Goal: Task Accomplishment & Management: Manage account settings

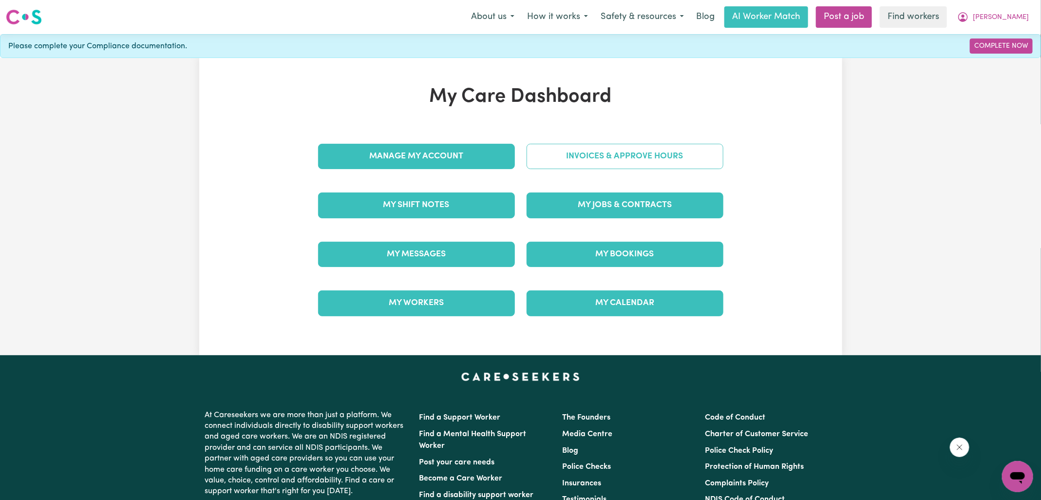
click at [544, 159] on link "Invoices & Approve Hours" at bounding box center [624, 156] width 197 height 25
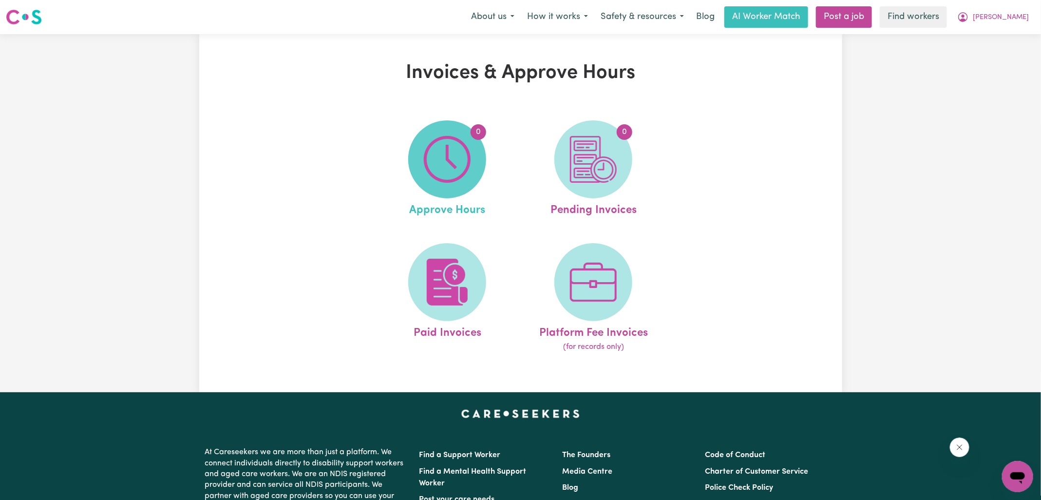
click at [422, 172] on span "0" at bounding box center [447, 159] width 78 height 78
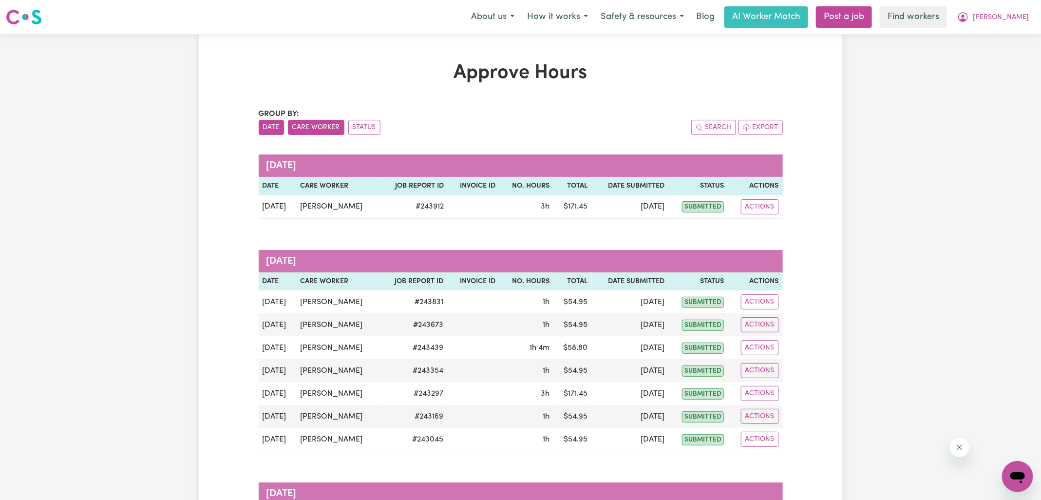
click at [312, 129] on button "Care Worker" at bounding box center [316, 127] width 56 height 15
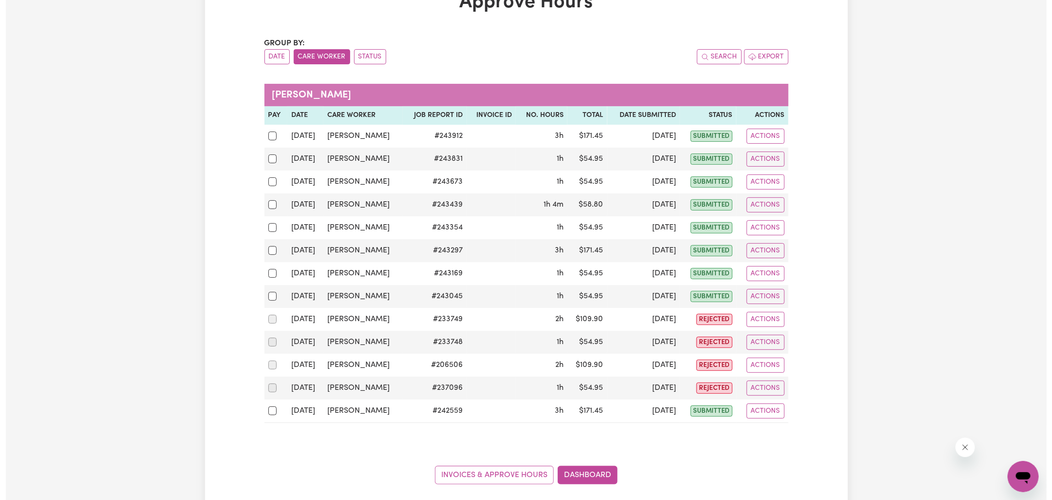
scroll to position [72, 0]
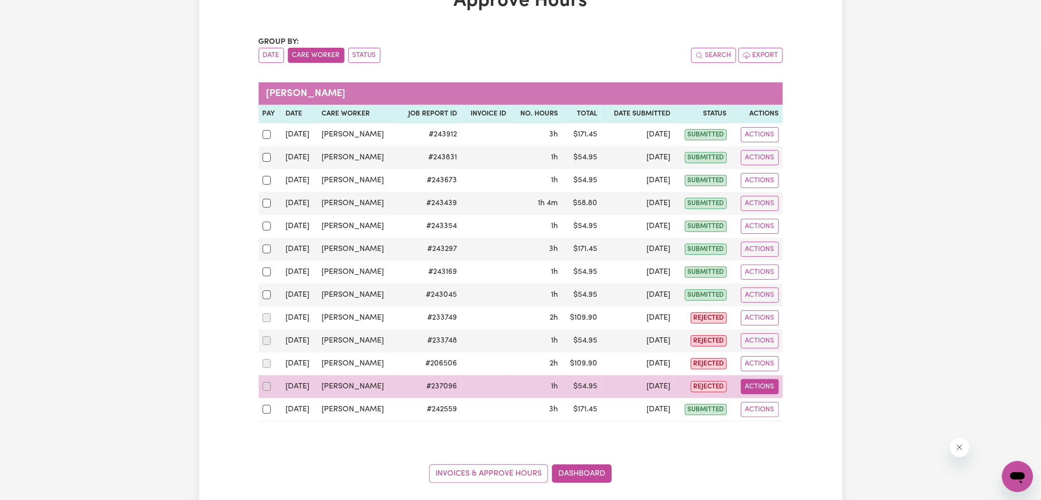
click at [771, 379] on button "Actions" at bounding box center [760, 386] width 38 height 15
click at [768, 399] on link "View Job Report" at bounding box center [784, 408] width 83 height 19
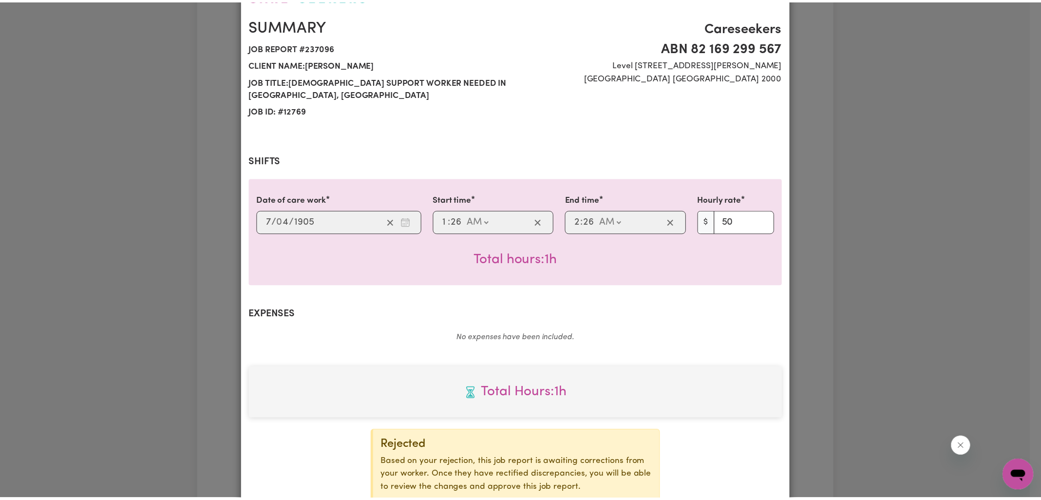
scroll to position [142, 0]
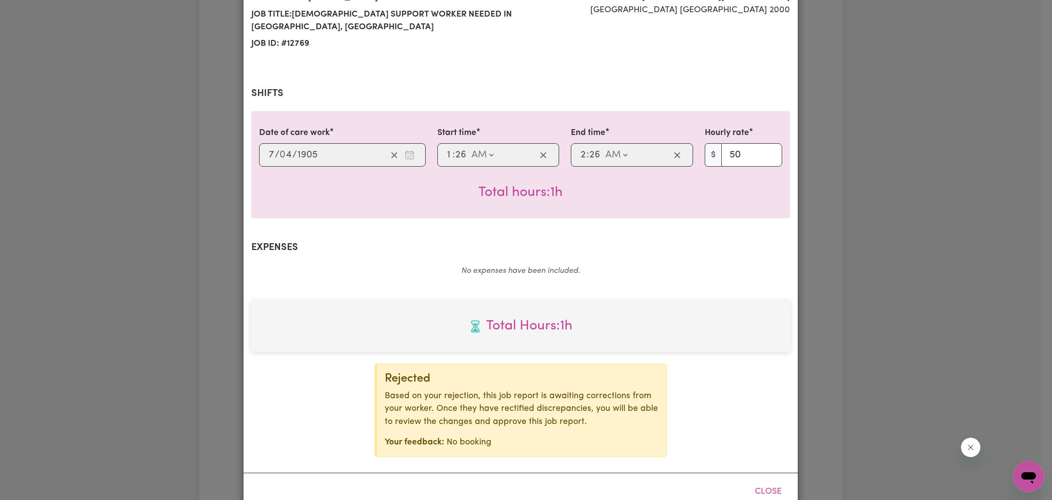
click at [990, 299] on div "Job Report # 237096 - [PERSON_NAME] Summary Job report # 237096 Client name: [P…" at bounding box center [526, 250] width 1052 height 500
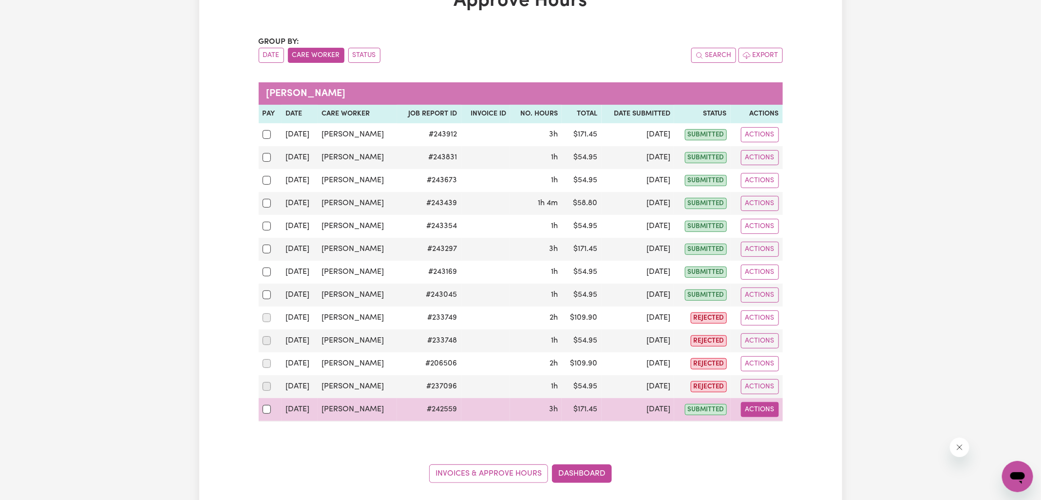
click at [753, 406] on button "Actions" at bounding box center [760, 409] width 38 height 15
click at [758, 422] on link "View Job Report" at bounding box center [784, 431] width 83 height 19
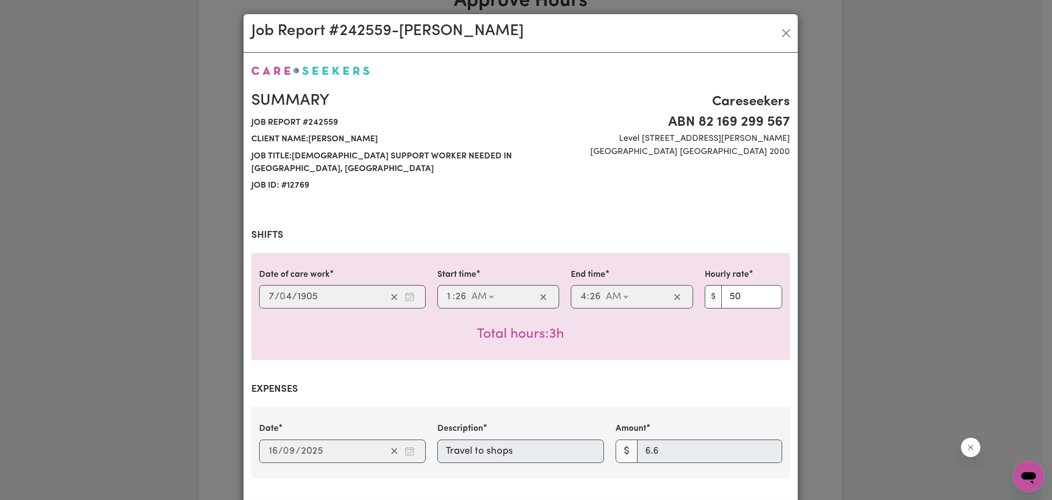
click at [930, 328] on div "Job Report # 242559 - [PERSON_NAME] Summary Job report # 242559 Client name: [P…" at bounding box center [526, 250] width 1052 height 500
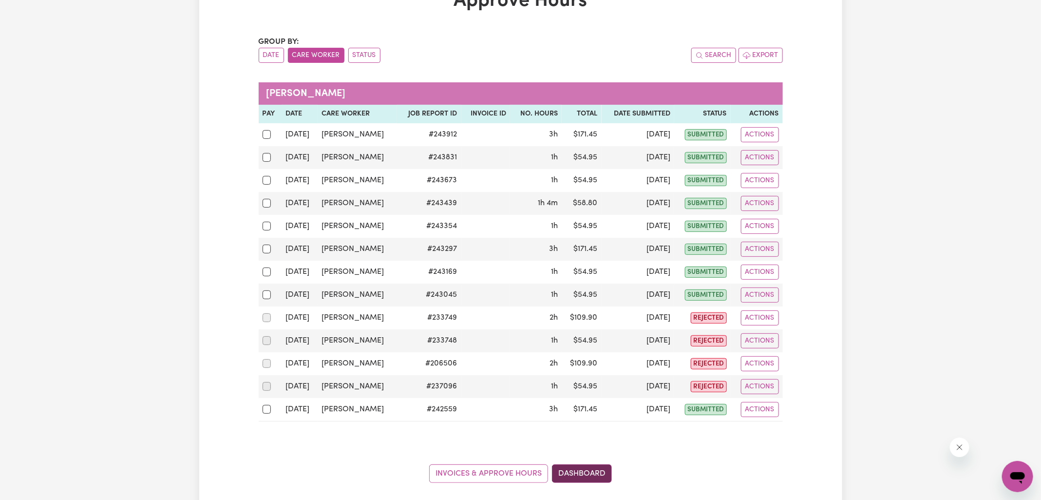
click at [586, 468] on link "Dashboard" at bounding box center [582, 473] width 60 height 19
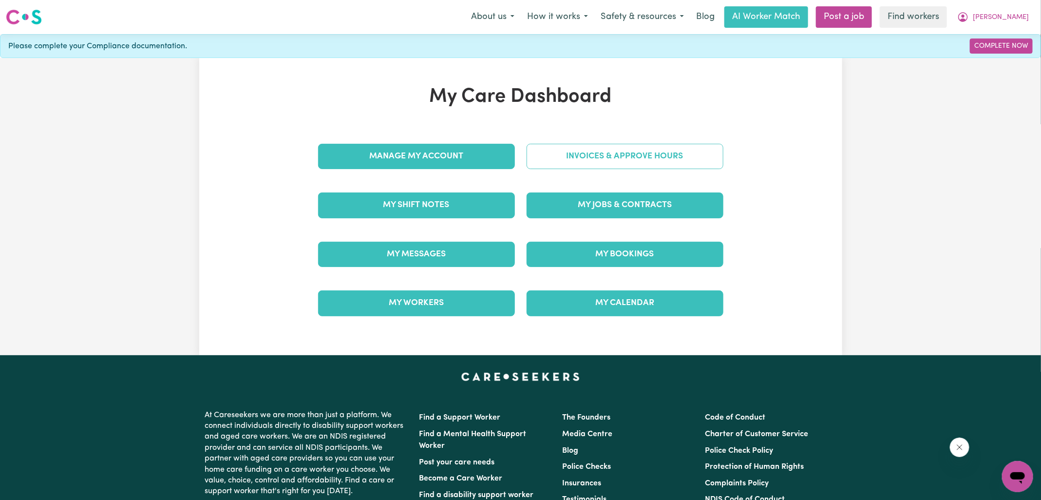
click at [562, 162] on link "Invoices & Approve Hours" at bounding box center [624, 156] width 197 height 25
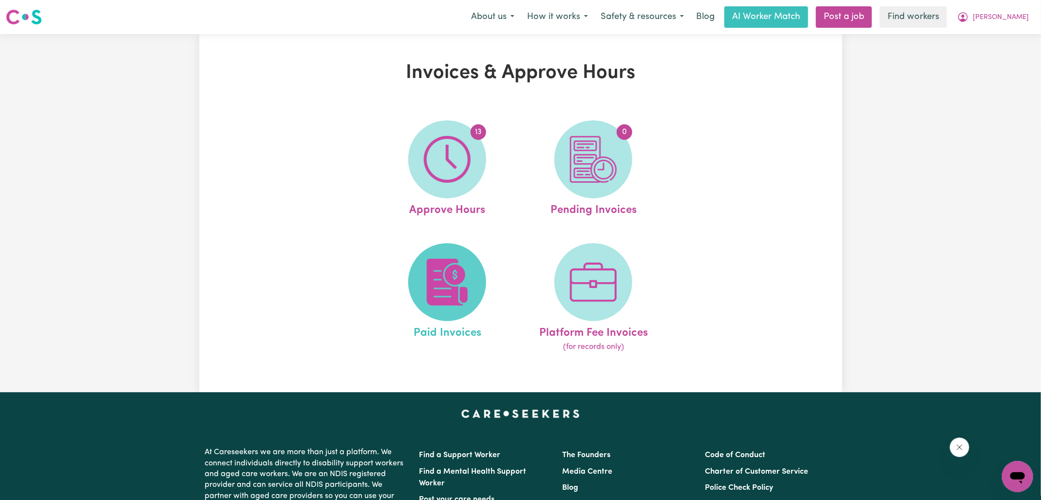
click at [480, 285] on span at bounding box center [447, 282] width 78 height 78
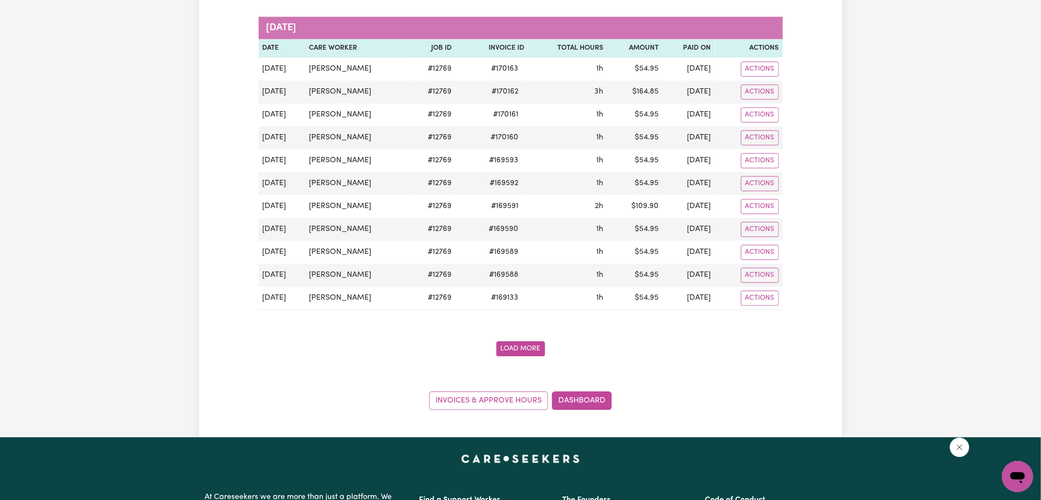
scroll to position [1287, 0]
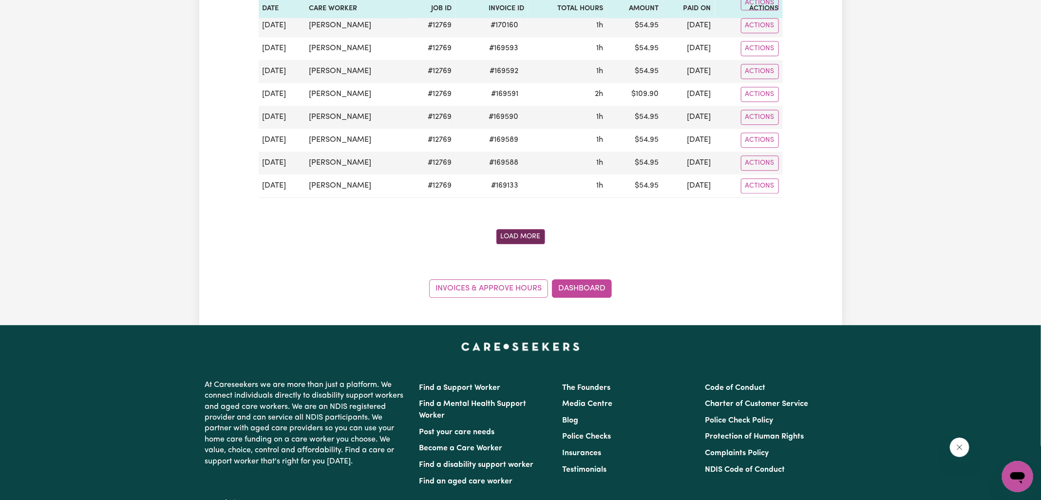
click at [532, 229] on button "Load More" at bounding box center [520, 236] width 49 height 15
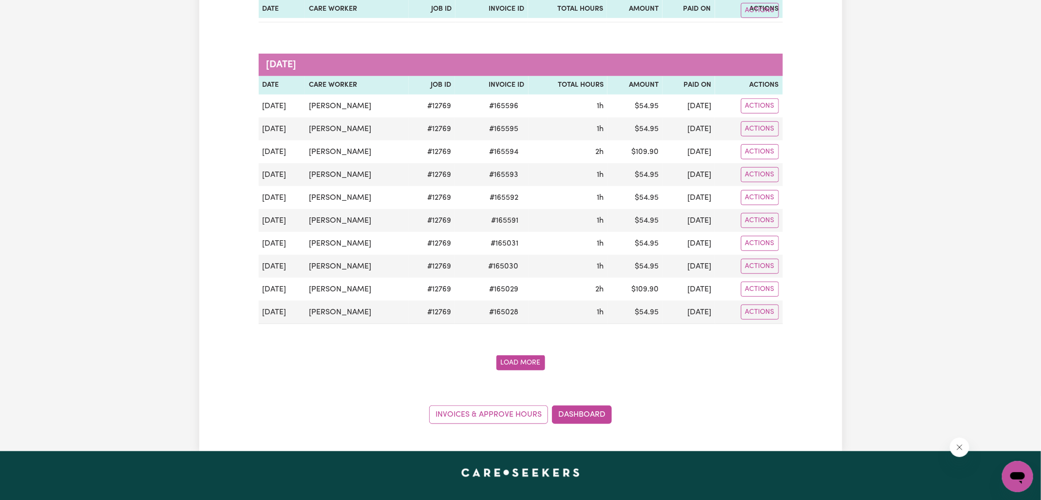
scroll to position [2481, 0]
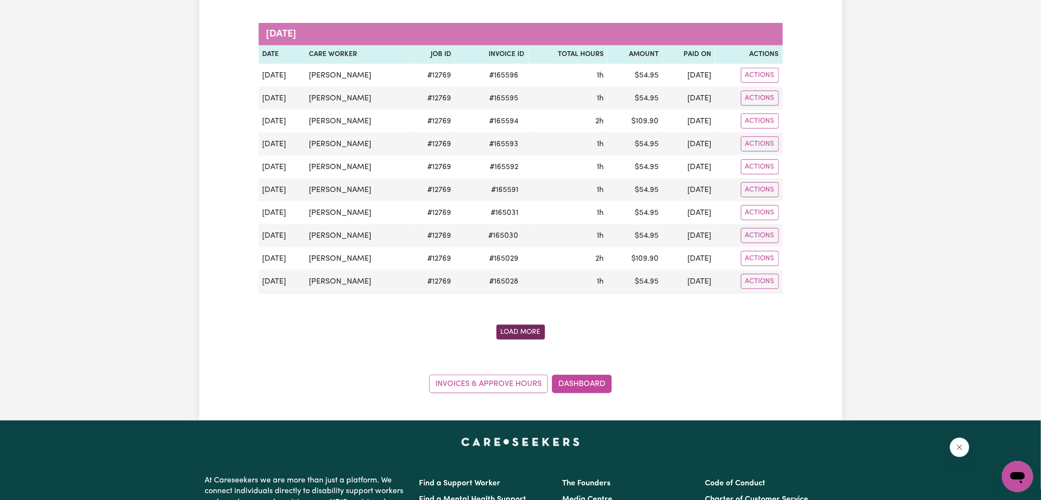
click at [523, 324] on button "Load More" at bounding box center [520, 331] width 49 height 15
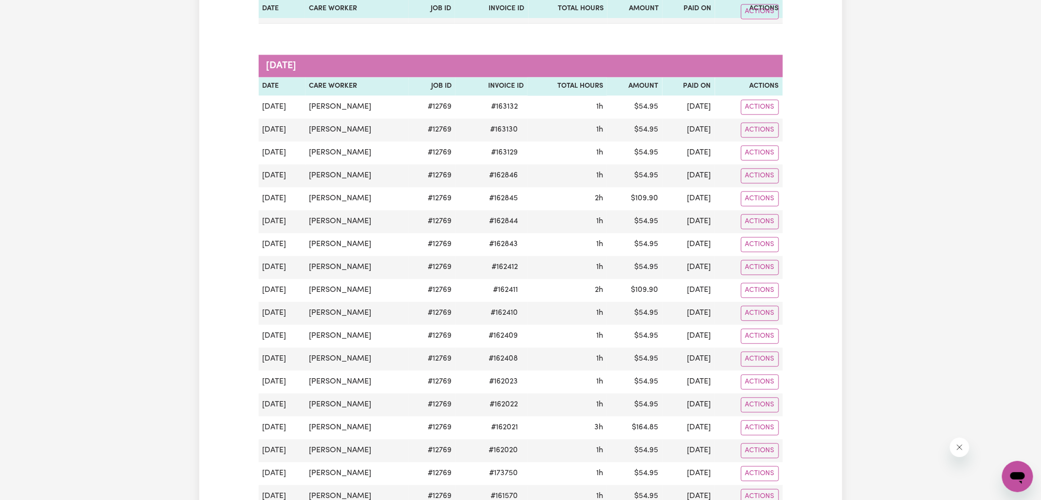
scroll to position [3119, 0]
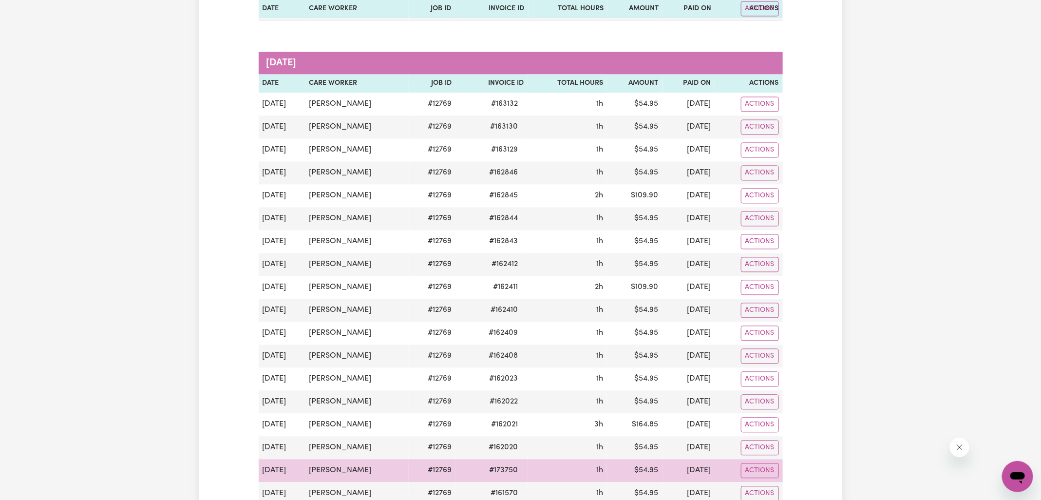
click at [490, 465] on span "# 173750" at bounding box center [503, 471] width 40 height 12
click at [483, 465] on span "# 173750" at bounding box center [503, 471] width 40 height 12
copy span "173750"
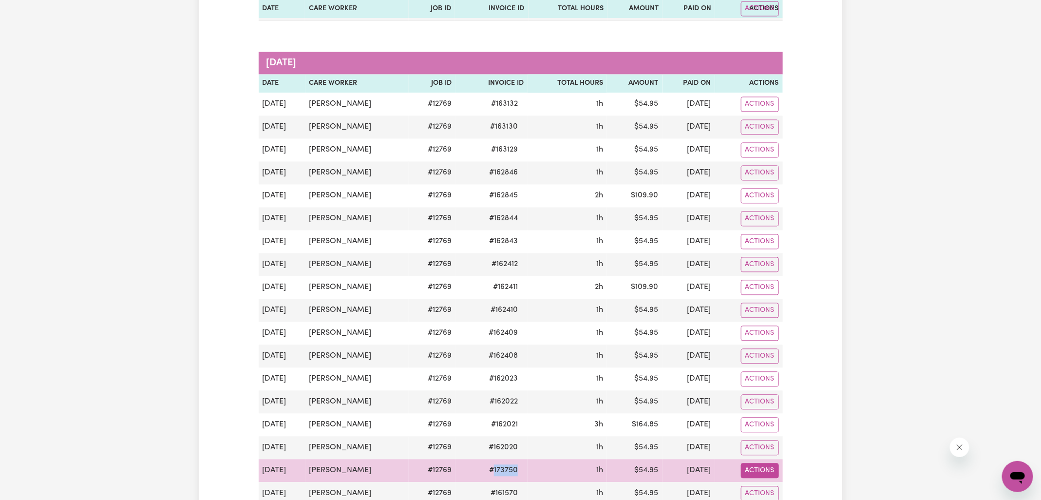
click at [752, 463] on button "Actions" at bounding box center [760, 470] width 38 height 15
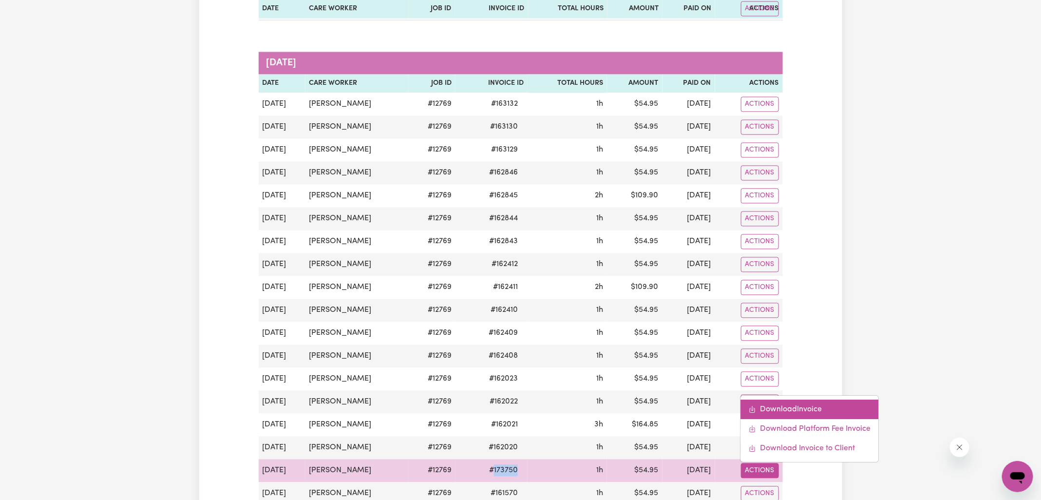
click at [769, 399] on link "Download Invoice" at bounding box center [809, 408] width 138 height 19
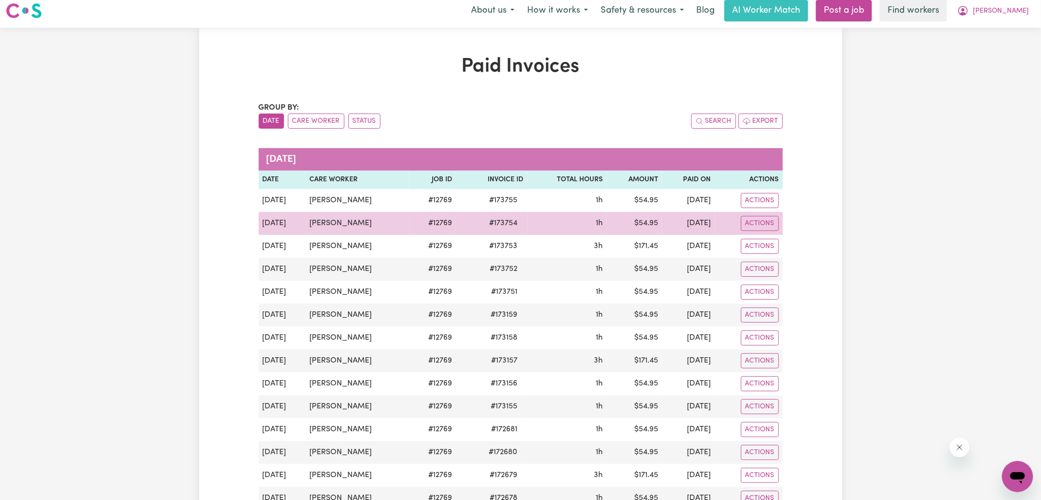
scroll to position [0, 0]
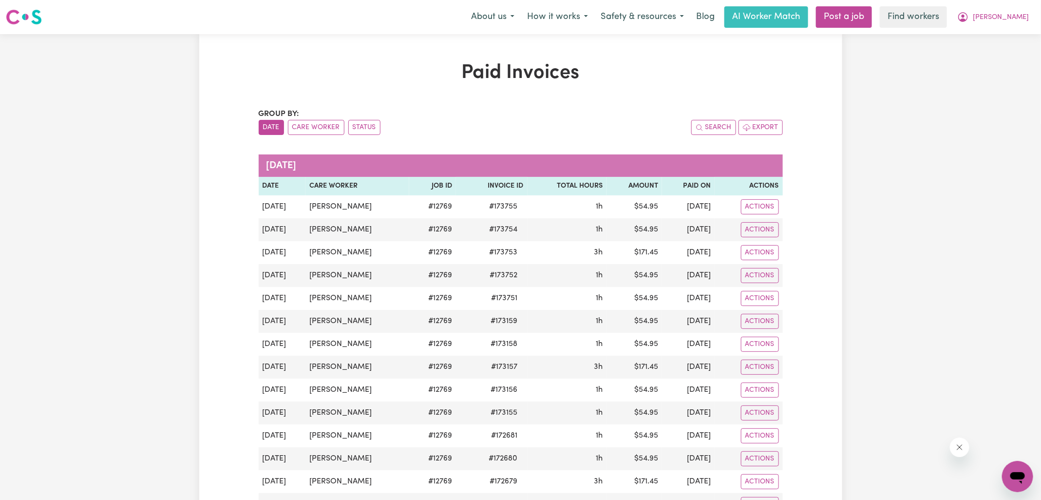
click at [968, 13] on icon "My Account" at bounding box center [963, 17] width 10 height 10
click at [972, 36] on link "My Dashboard" at bounding box center [995, 38] width 77 height 19
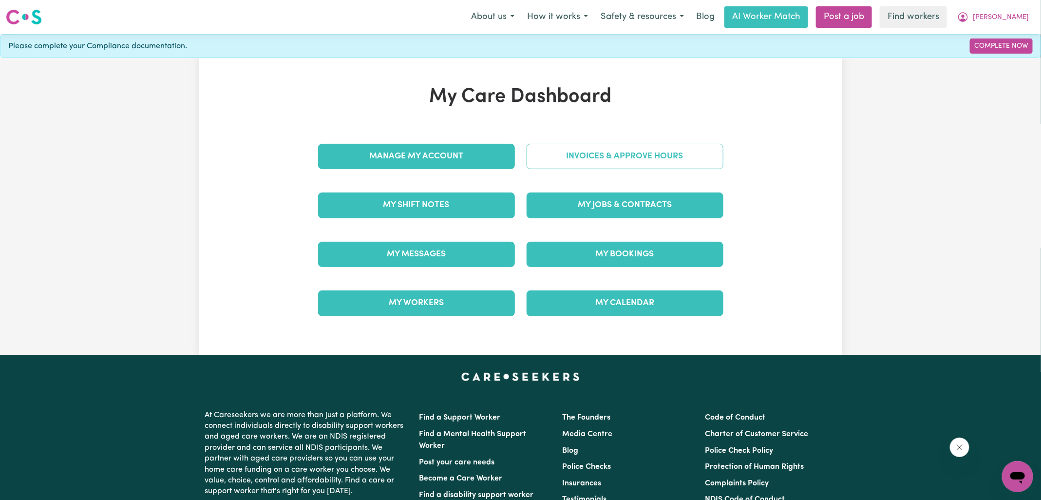
click at [621, 156] on link "Invoices & Approve Hours" at bounding box center [624, 156] width 197 height 25
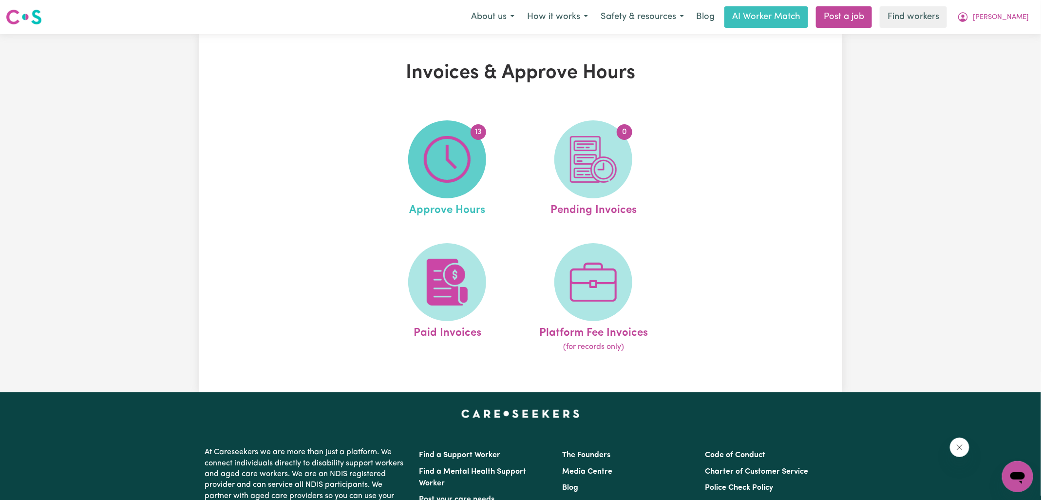
click at [461, 173] on img at bounding box center [447, 159] width 47 height 47
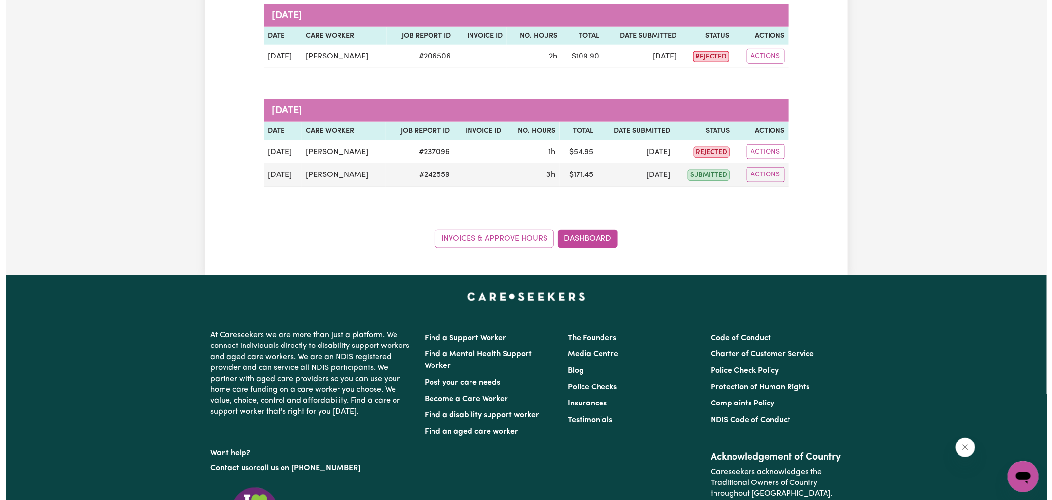
scroll to position [467, 0]
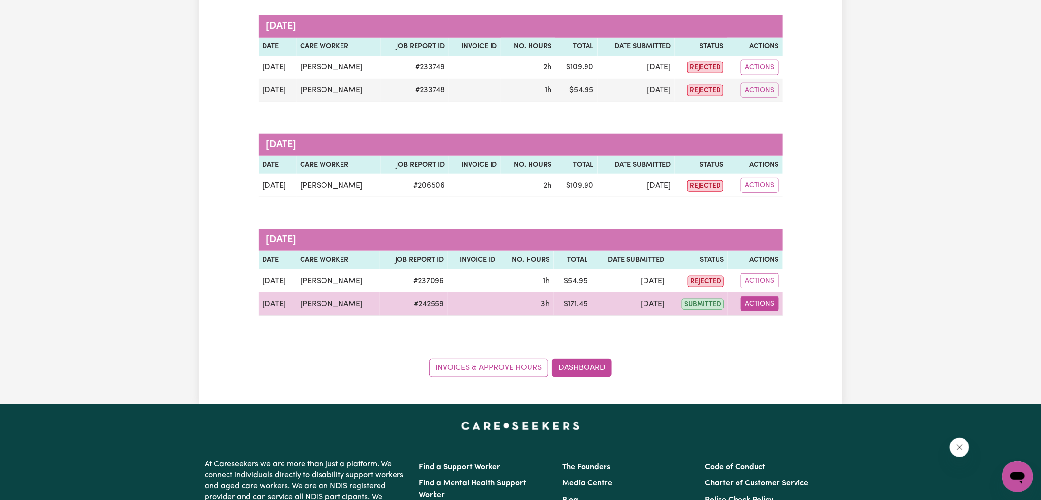
click at [760, 300] on button "Actions" at bounding box center [760, 303] width 38 height 15
click at [767, 318] on link "View Job Report" at bounding box center [784, 325] width 83 height 19
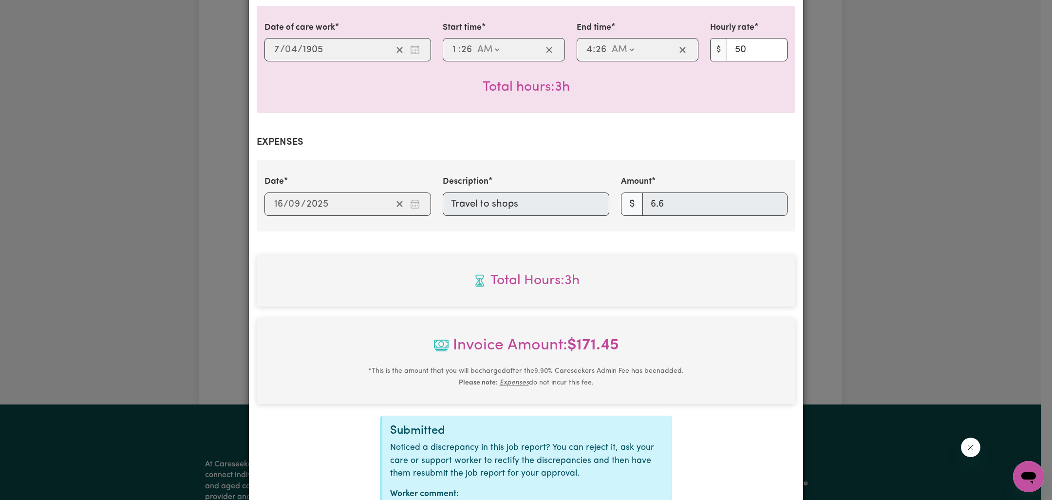
scroll to position [310, 0]
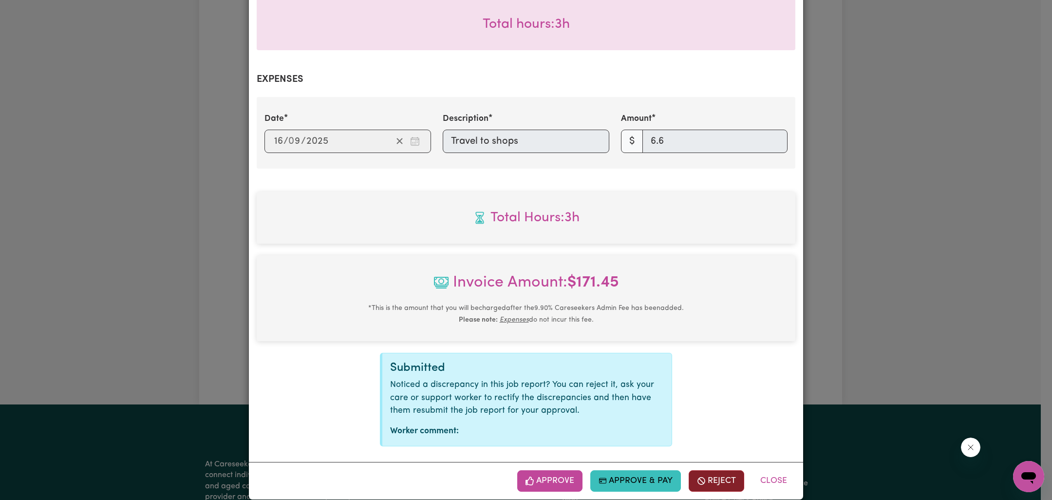
click at [713, 470] on button "Reject" at bounding box center [717, 480] width 56 height 21
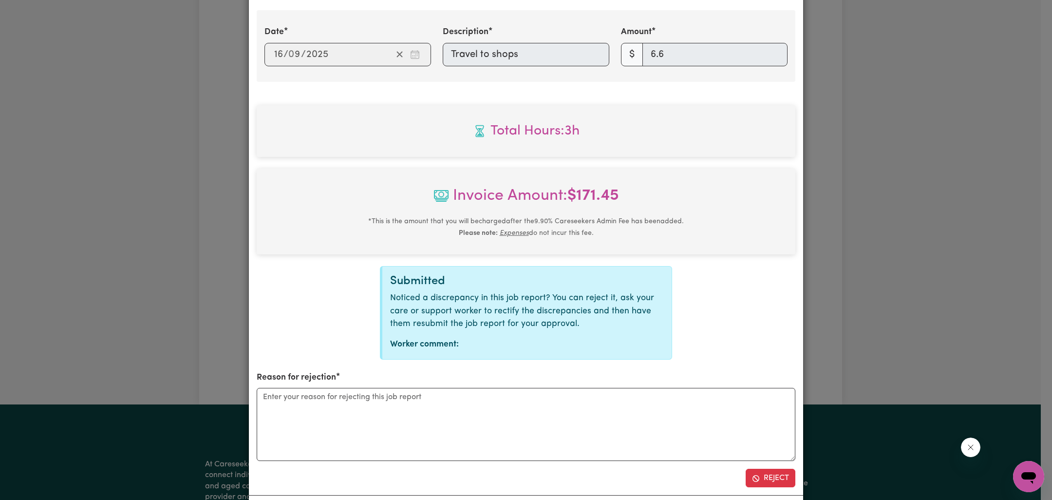
scroll to position [430, 0]
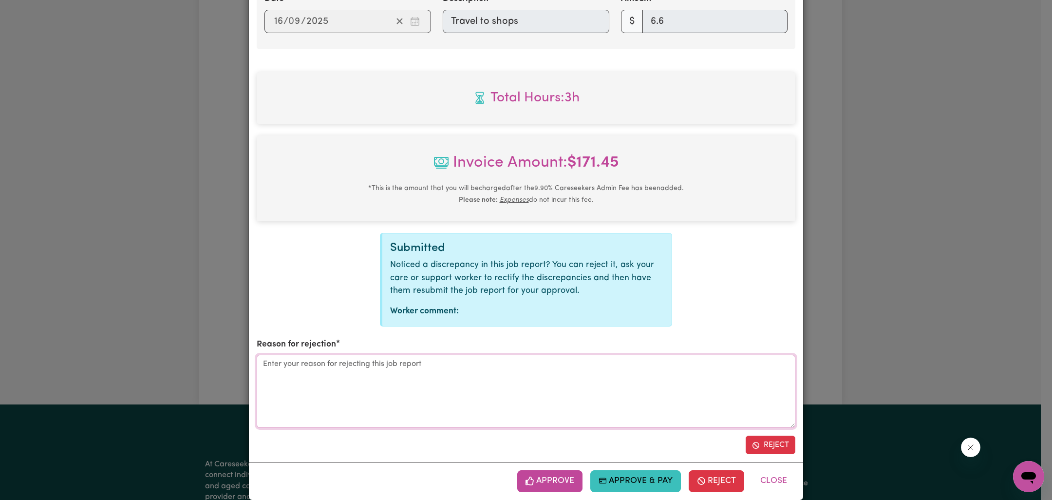
click at [559, 355] on textarea "Reason for rejection" at bounding box center [526, 391] width 539 height 73
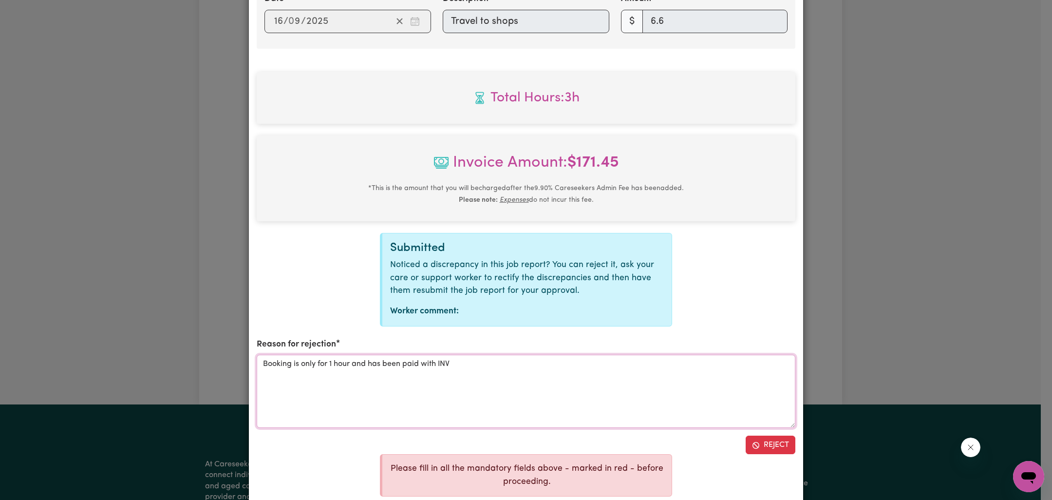
paste textarea "173750"
type textarea "Booking is only for 1 hour and has been paid with INV 173750"
click at [768, 435] on button "Reject" at bounding box center [771, 444] width 50 height 19
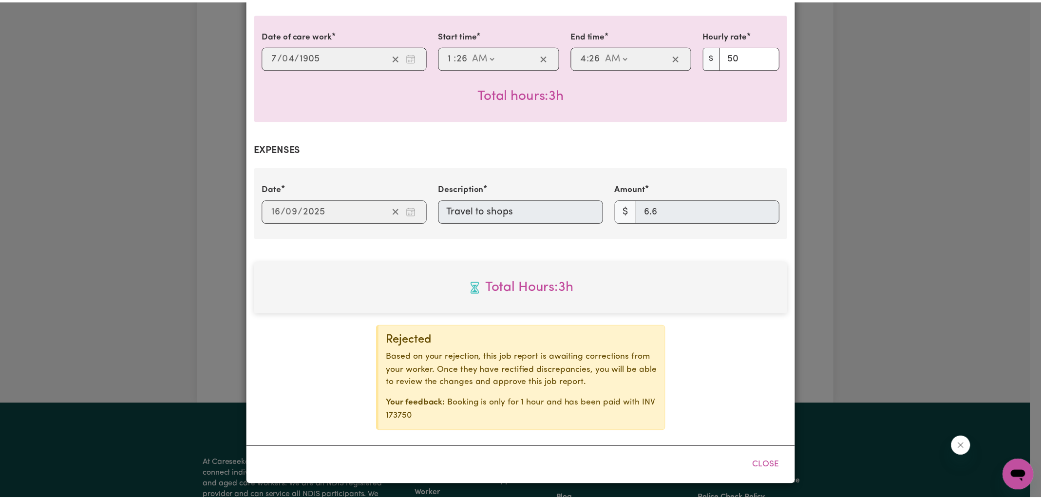
scroll to position [225, 0]
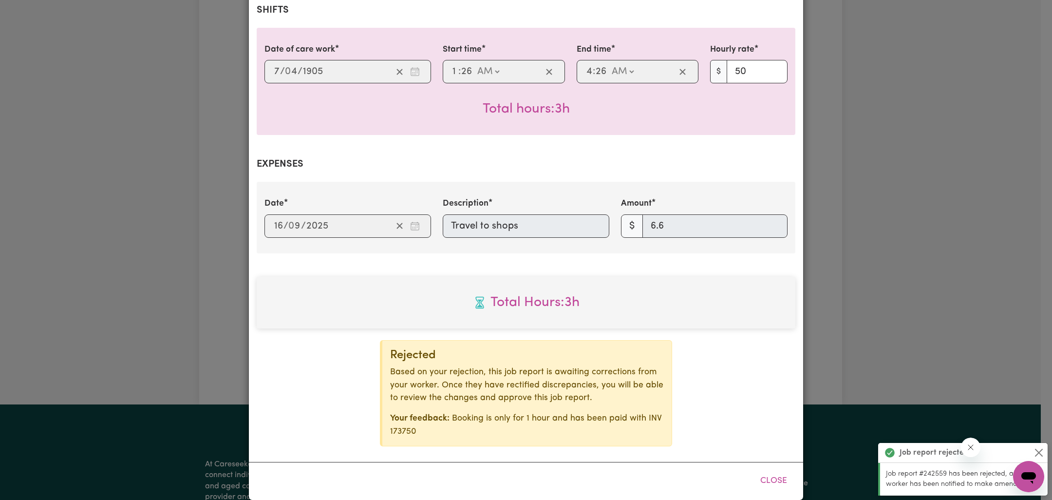
click at [851, 305] on div "Job Report # 242559 - [PERSON_NAME] Summary Job report # 242559 Client name: [P…" at bounding box center [526, 250] width 1052 height 500
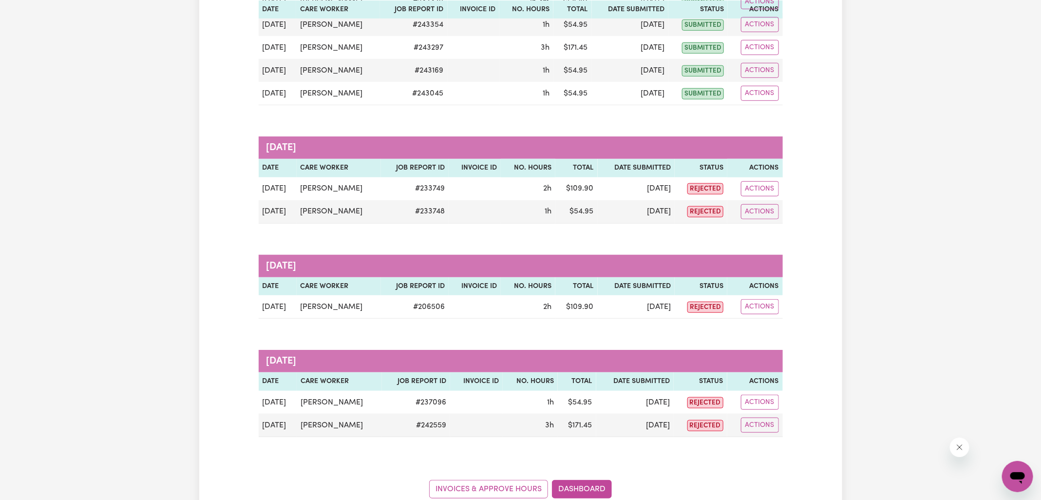
scroll to position [0, 0]
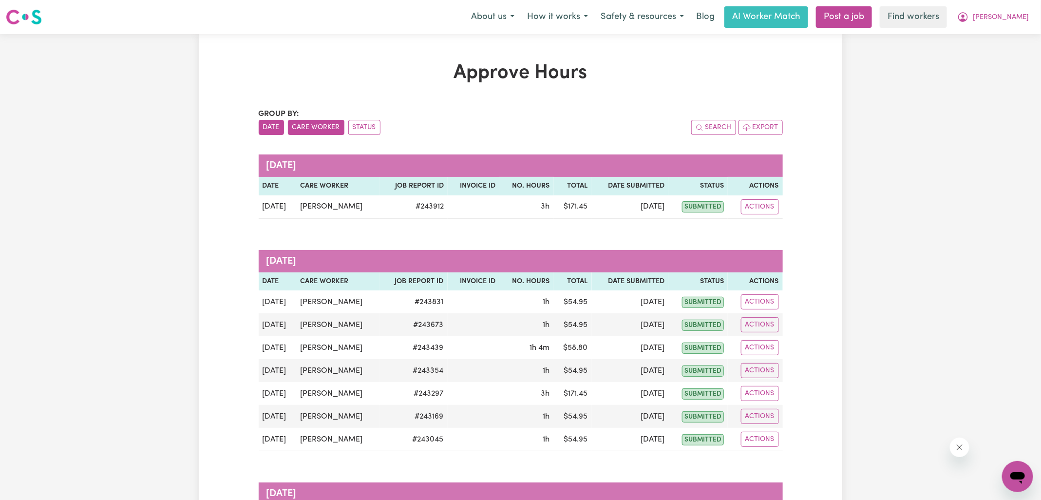
click at [311, 126] on button "Care Worker" at bounding box center [316, 127] width 56 height 15
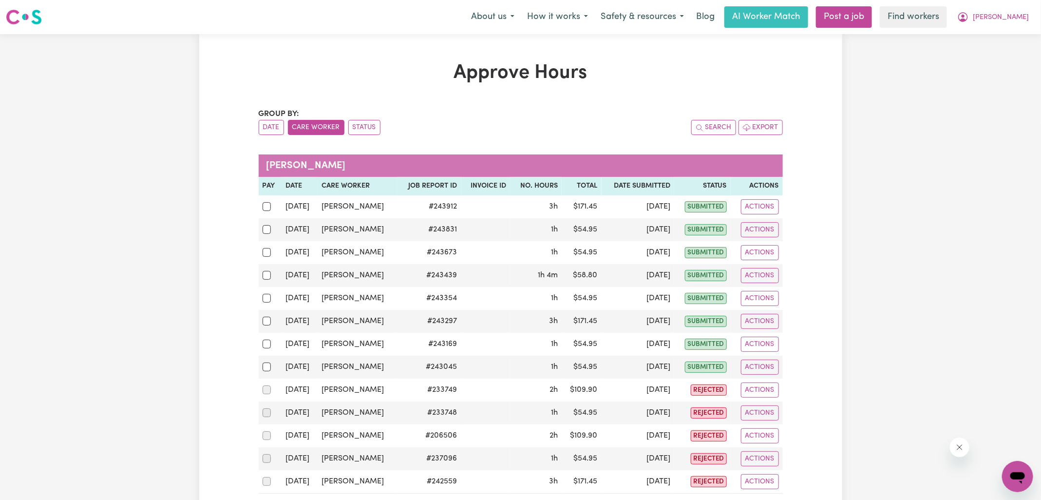
click at [301, 78] on h1 "Approve Hours" at bounding box center [521, 72] width 524 height 23
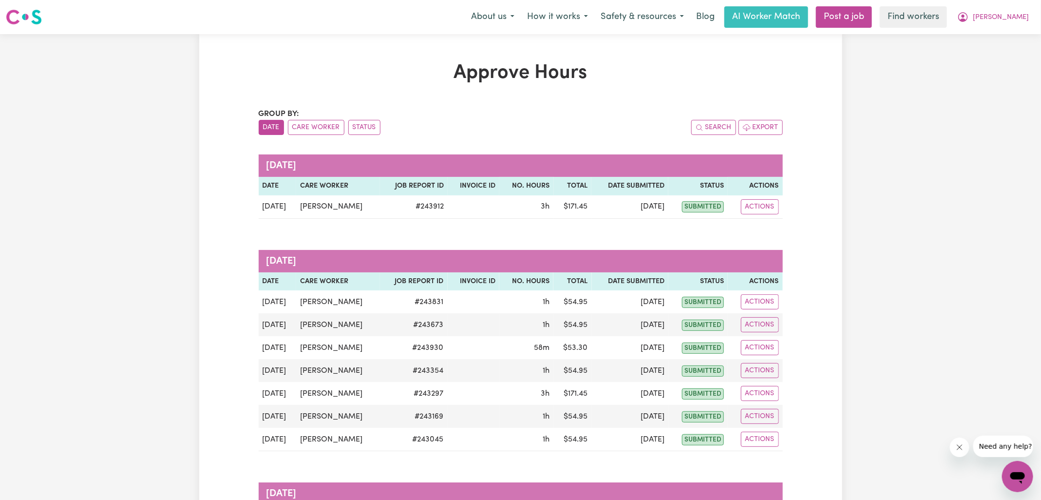
click at [331, 63] on h1 "Approve Hours" at bounding box center [521, 72] width 524 height 23
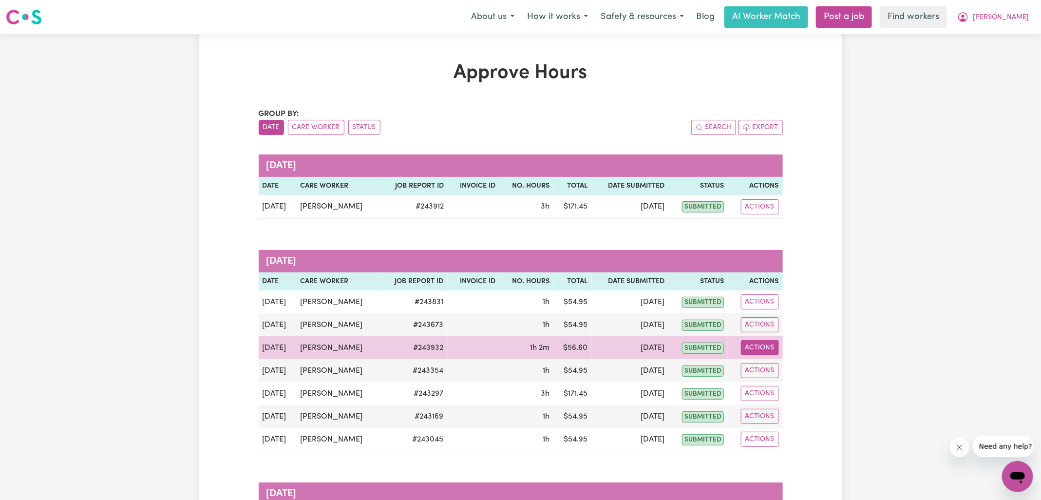
click at [757, 347] on button "Actions" at bounding box center [760, 347] width 38 height 15
click at [789, 367] on link "View Job Report" at bounding box center [783, 369] width 83 height 19
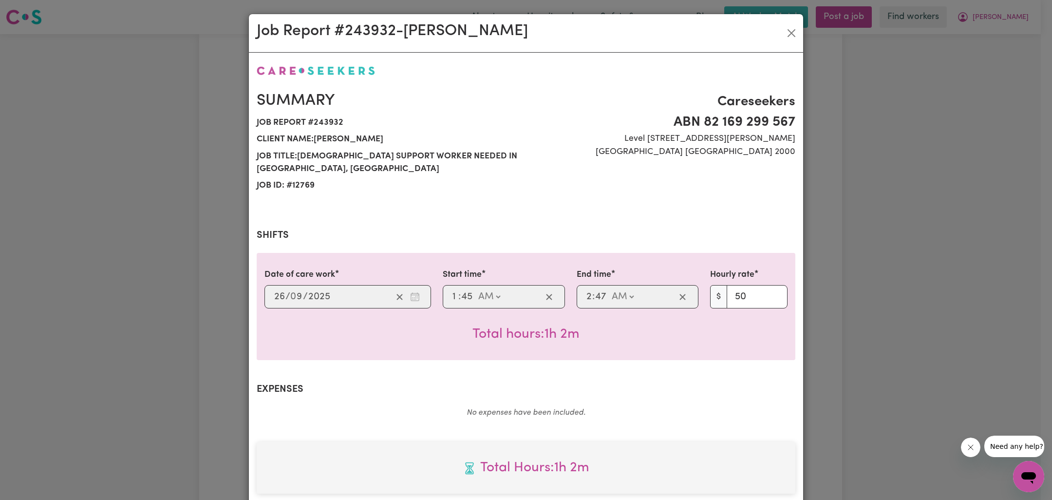
scroll to position [250, 0]
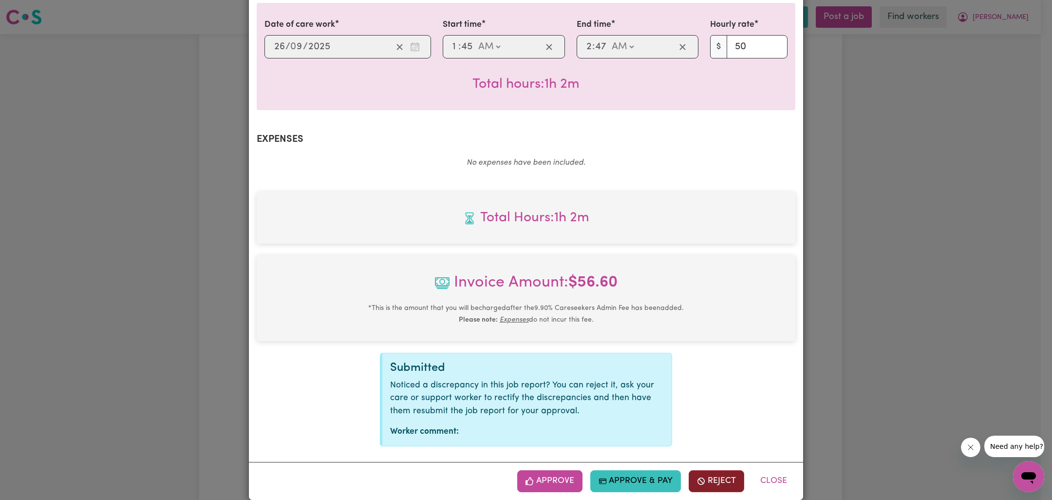
click at [705, 470] on button "Reject" at bounding box center [717, 480] width 56 height 21
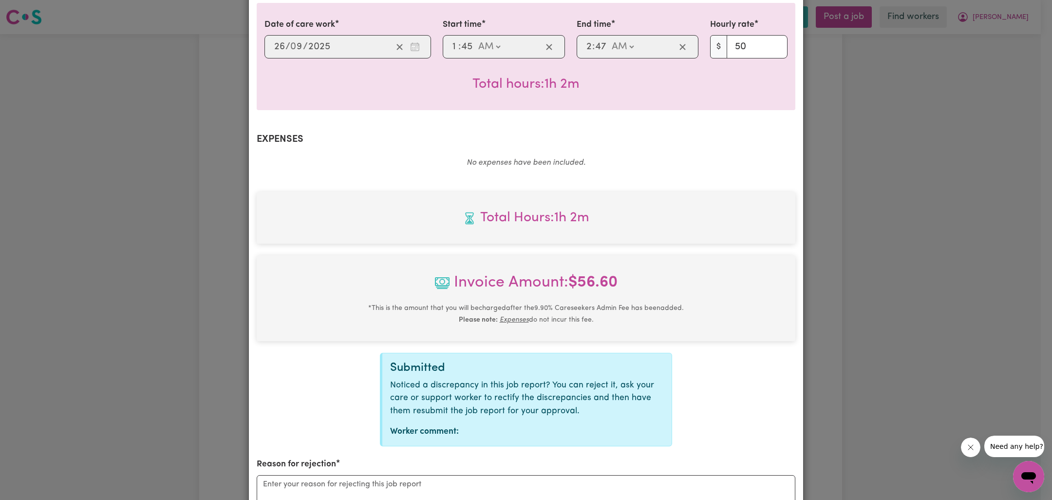
scroll to position [370, 0]
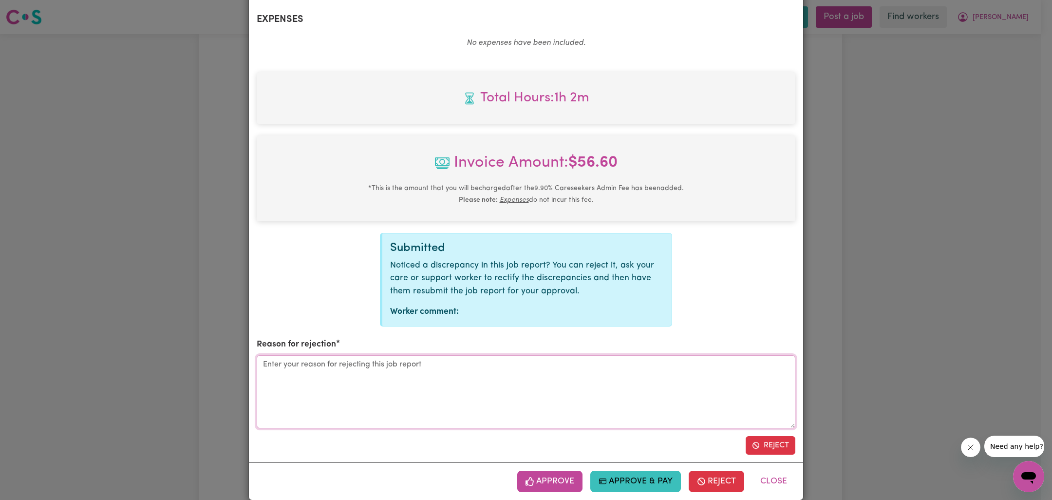
click at [443, 382] on textarea "Reason for rejection" at bounding box center [526, 391] width 539 height 73
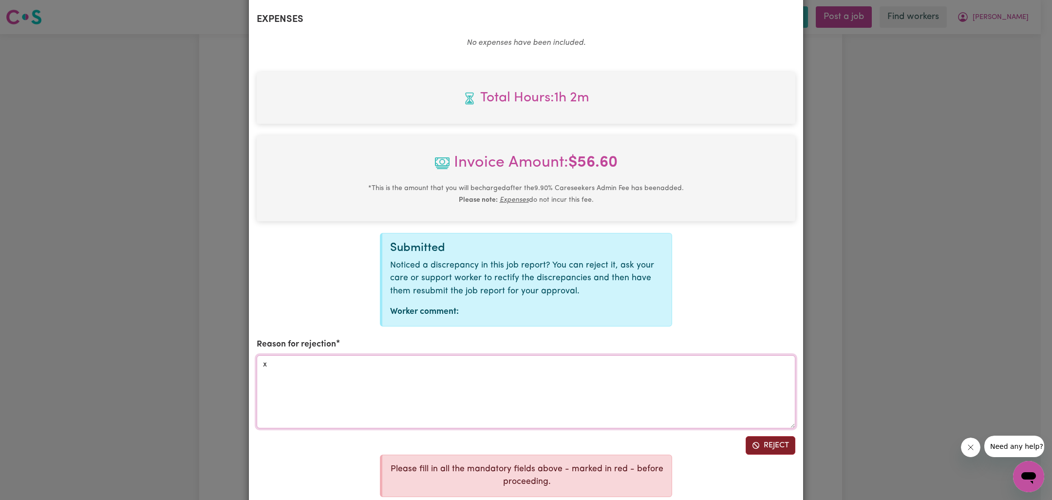
type textarea "x"
click at [760, 436] on button "Reject" at bounding box center [771, 445] width 50 height 19
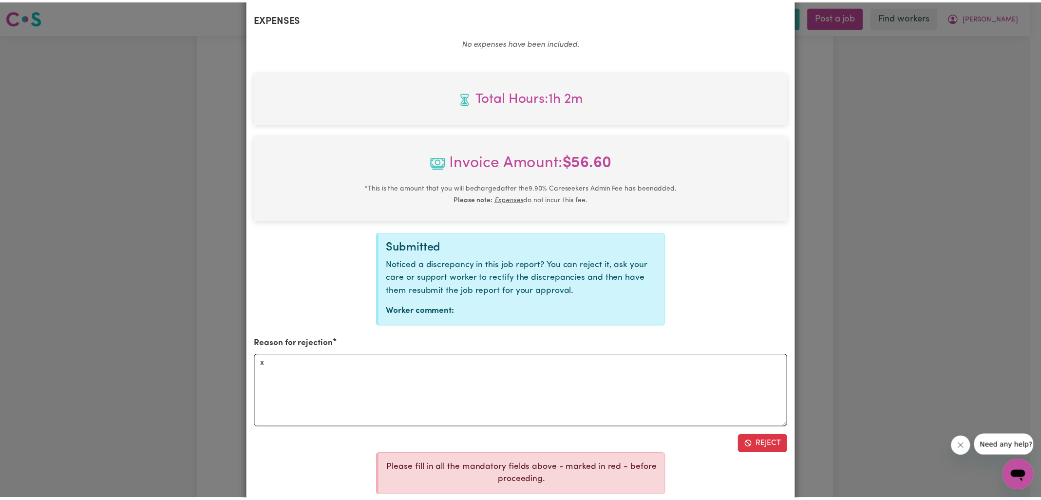
scroll to position [250, 0]
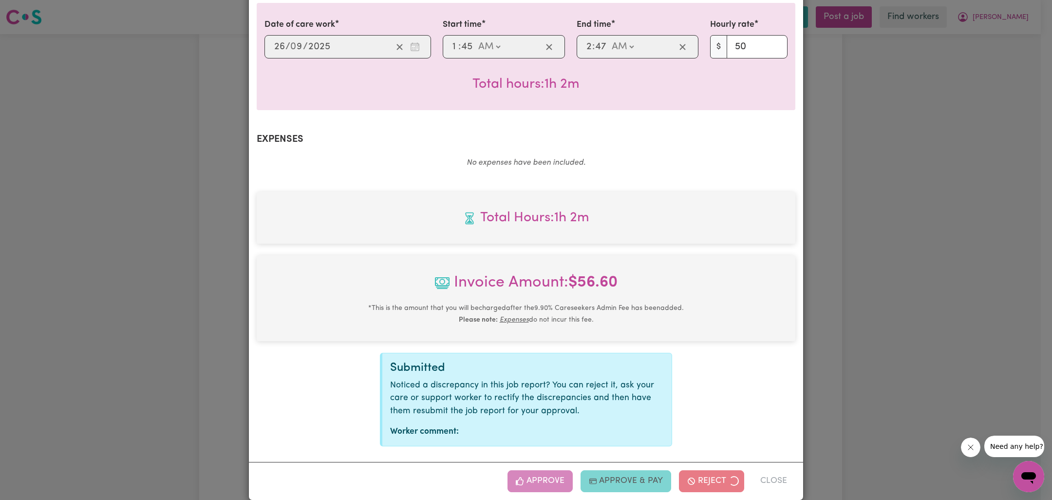
click at [849, 294] on div "Job Report # 243932 - Celina West Summary Job report # 243932 Client name: Wend…" at bounding box center [526, 250] width 1052 height 500
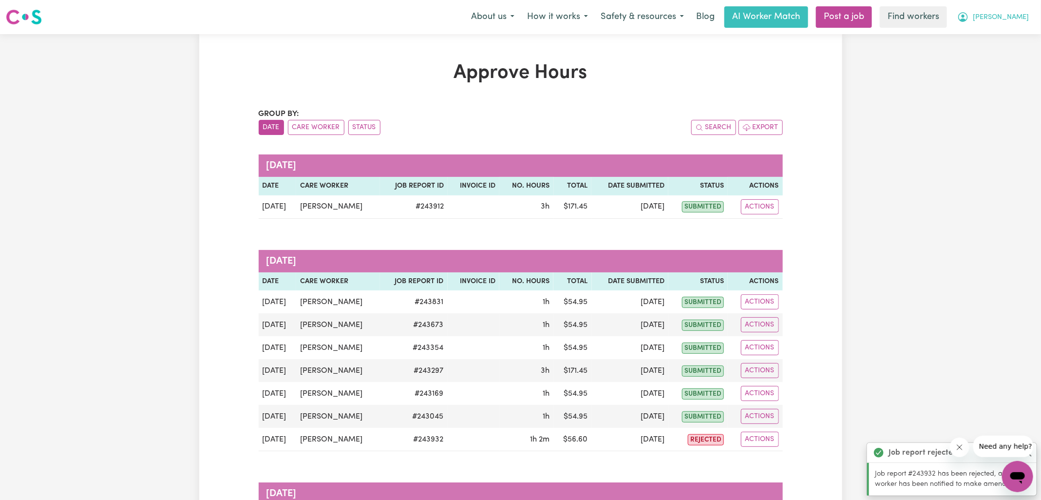
click at [1003, 17] on button "[PERSON_NAME]" at bounding box center [993, 17] width 84 height 20
click at [995, 51] on link "Logout" at bounding box center [995, 56] width 77 height 19
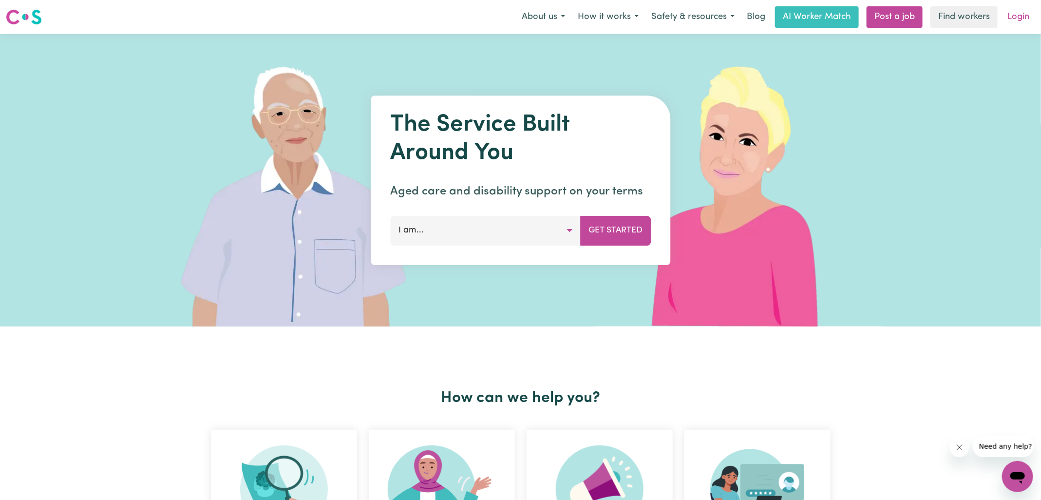
click at [1016, 20] on link "Login" at bounding box center [1018, 16] width 34 height 21
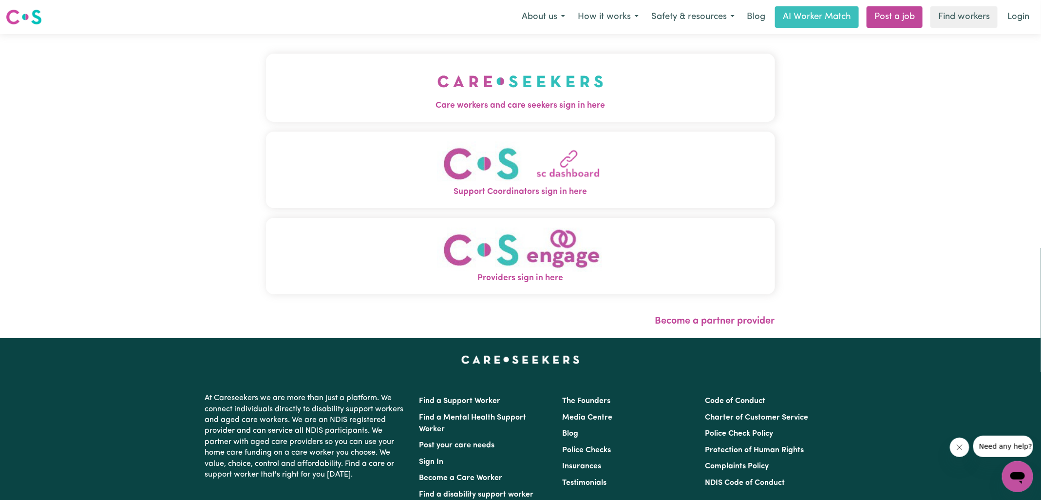
drag, startPoint x: 426, startPoint y: 106, endPoint x: 367, endPoint y: 67, distance: 71.3
click at [426, 106] on span "Care workers and care seekers sign in here" at bounding box center [520, 105] width 509 height 13
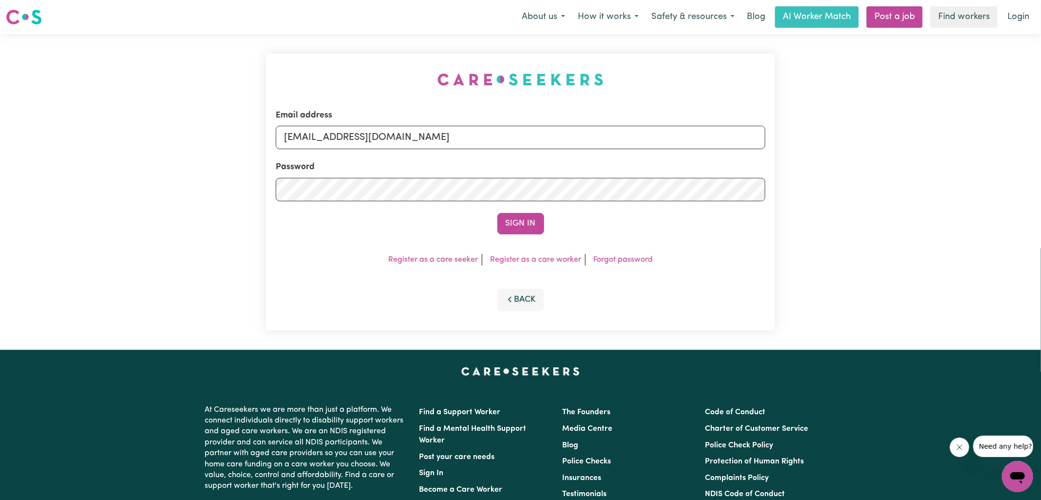
click at [339, 51] on div "Email address superuser~wendysmithknc@careseekers.com.au Password Sign In Regis…" at bounding box center [520, 192] width 521 height 316
drag, startPoint x: 336, startPoint y: 137, endPoint x: 653, endPoint y: 158, distance: 317.7
click at [653, 158] on form "Email address superuser~wendysmithknc@careseekers.com.au Password Sign In" at bounding box center [520, 171] width 489 height 125
type input "SUPERUSER~cellina.west@gmail.com"
click at [497, 213] on button "Sign In" at bounding box center [520, 223] width 47 height 21
